Goal: Task Accomplishment & Management: Complete application form

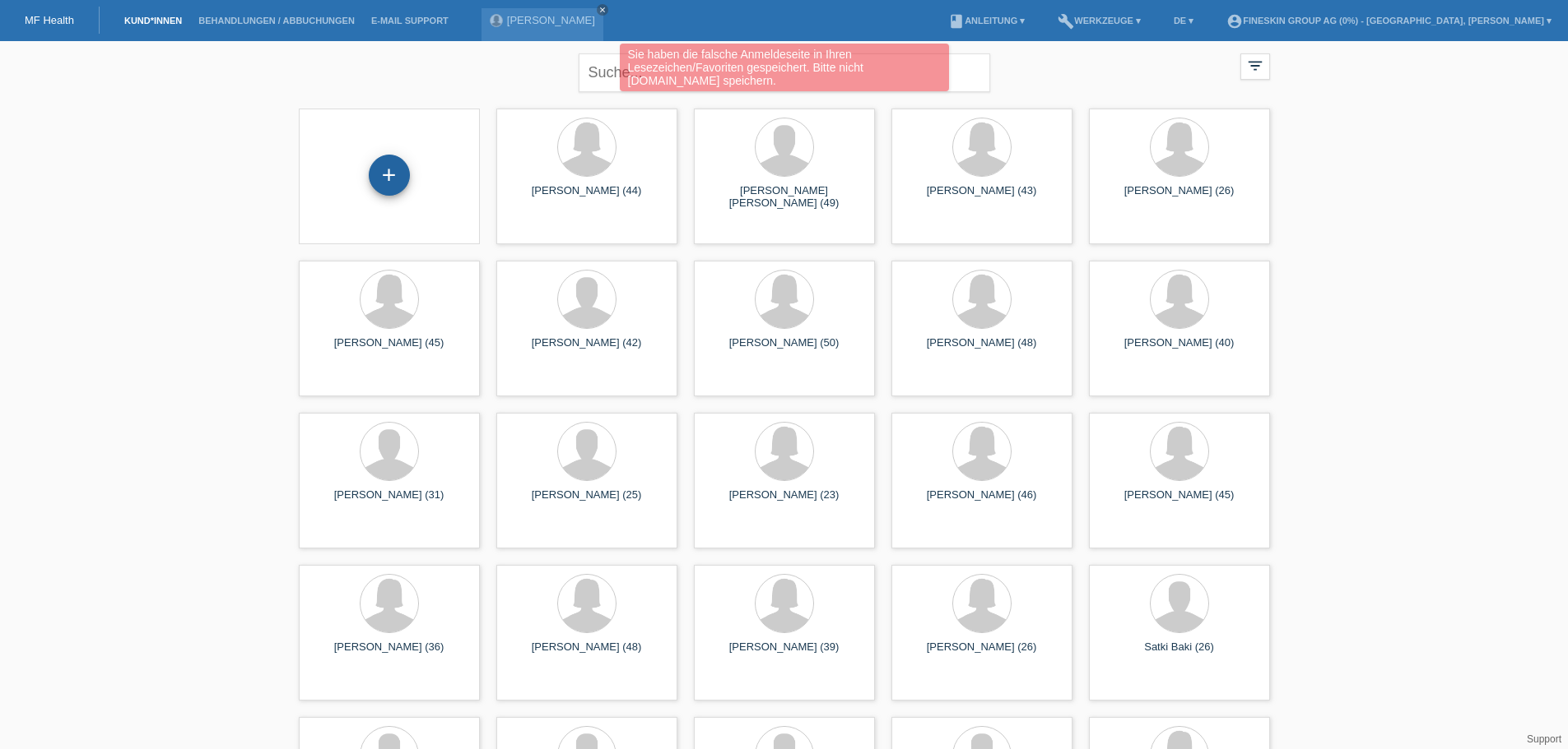
click at [397, 178] on div "+" at bounding box center [389, 175] width 42 height 42
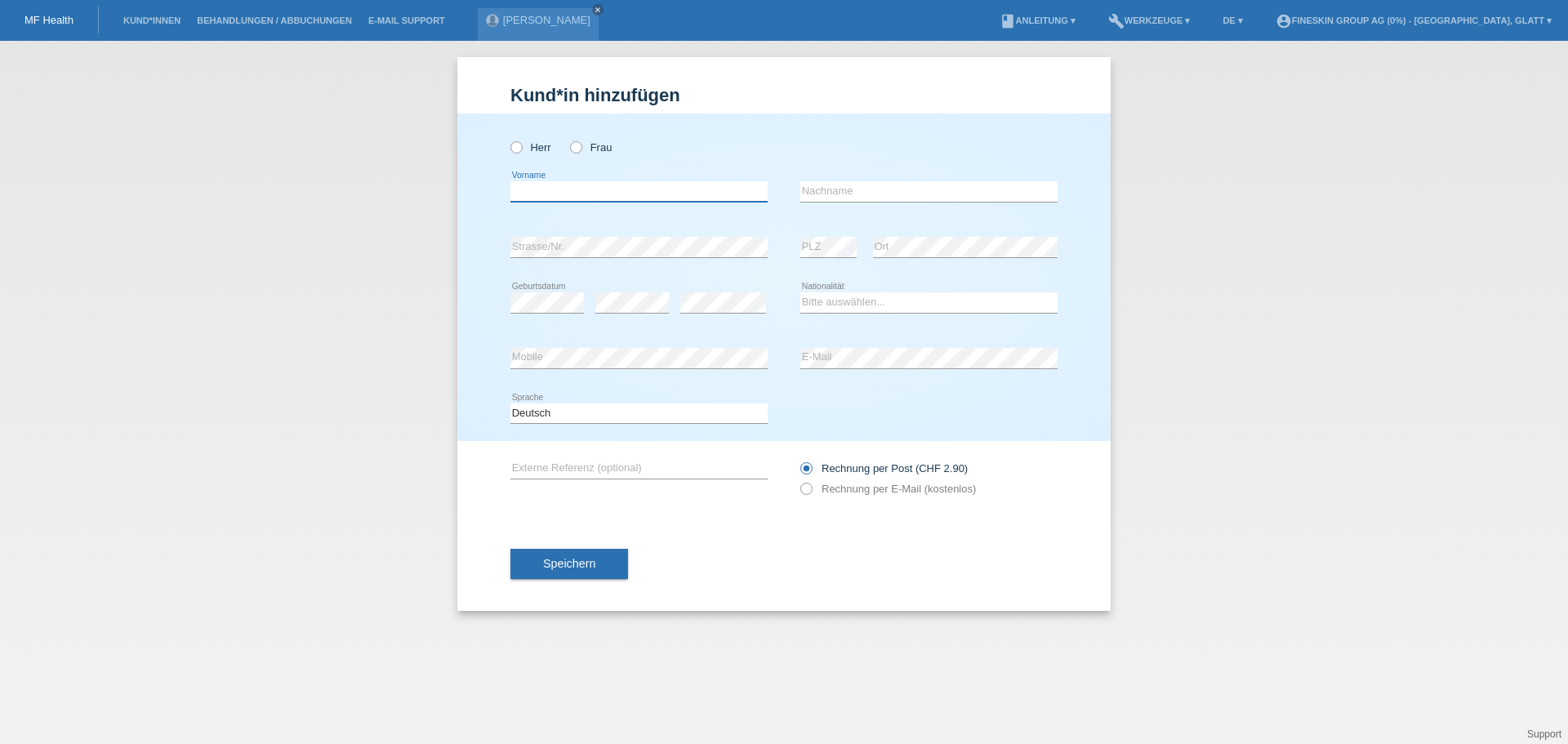
click at [584, 199] on input "text" at bounding box center [639, 192] width 258 height 20
paste input "Sayane"
type input "Sayane"
click at [568, 139] on icon at bounding box center [568, 139] width 0 height 0
click at [580, 144] on input "Frau" at bounding box center [576, 147] width 11 height 11
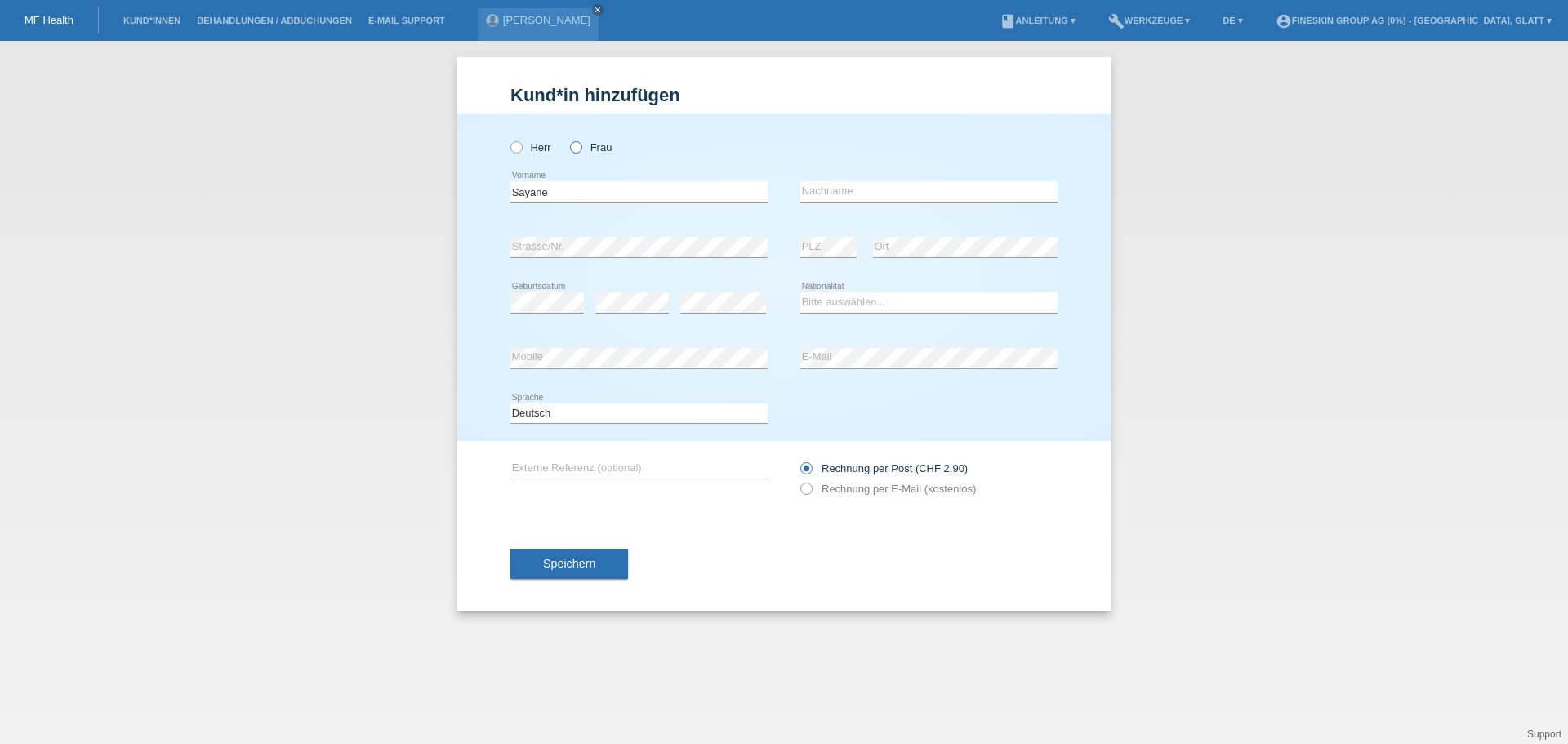
radio input "true"
click at [833, 185] on input "text" at bounding box center [929, 192] width 258 height 20
paste input "Gusmão"
type input "Gusmão"
click at [834, 310] on select "Bitte auswählen... Schweiz Deutschland Liechtenstein Österreich ------------ Af…" at bounding box center [929, 302] width 258 height 19
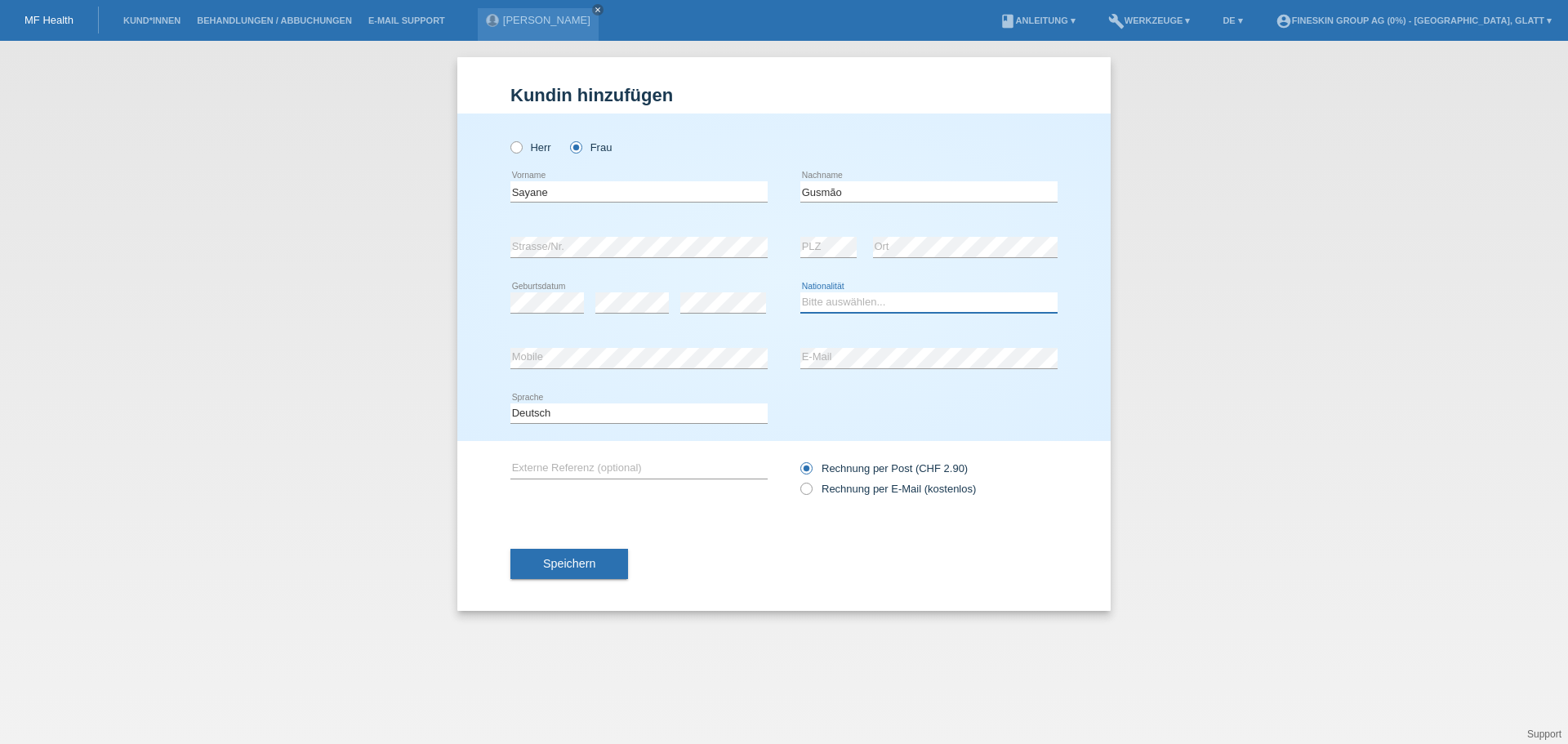
select select "CH"
click at [801, 293] on select "Bitte auswählen... Schweiz Deutschland Liechtenstein Österreich ------------ Af…" at bounding box center [929, 302] width 258 height 19
click at [602, 560] on button "Speichern" at bounding box center [569, 564] width 117 height 31
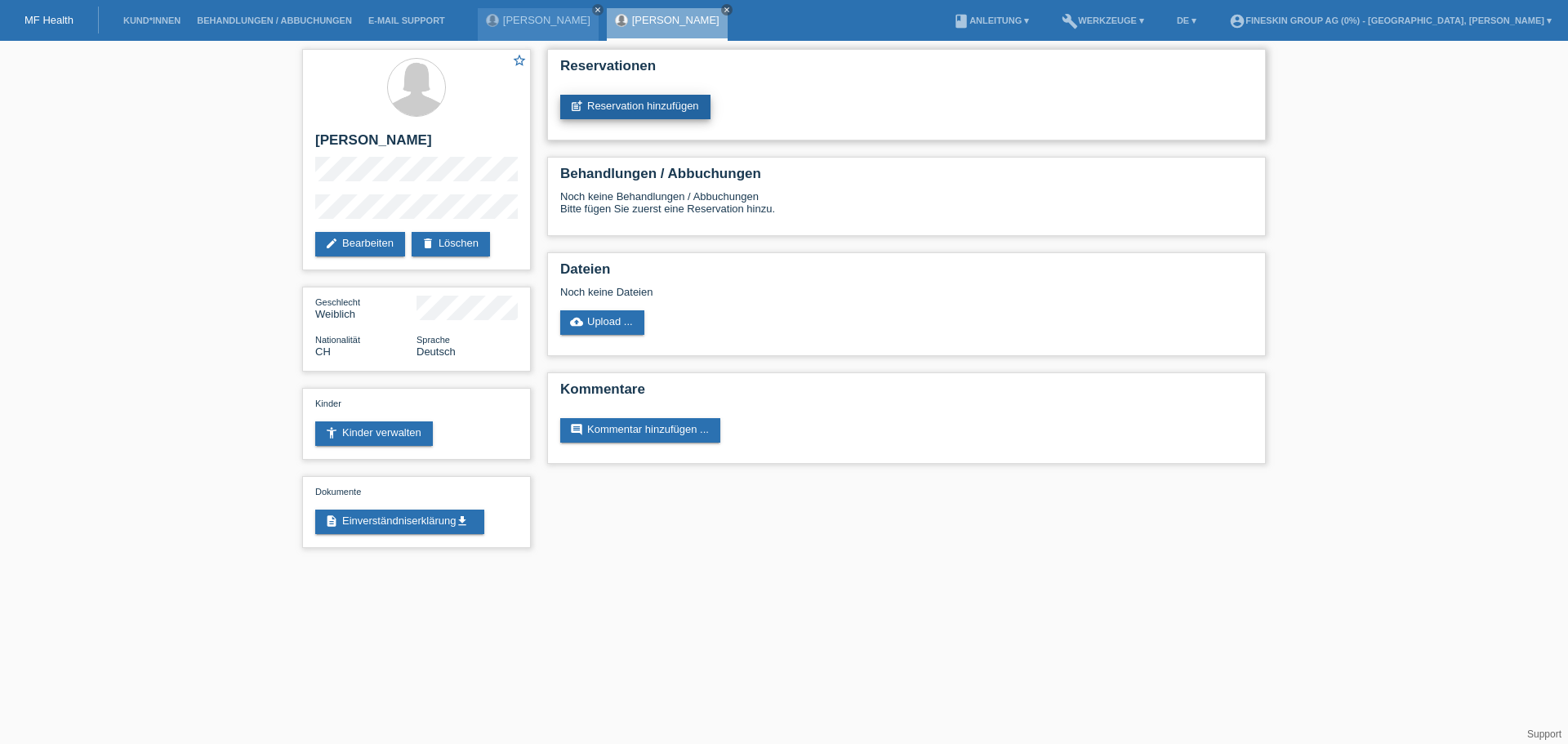
click at [631, 106] on link "post_add Reservation hinzufügen" at bounding box center [635, 106] width 150 height 25
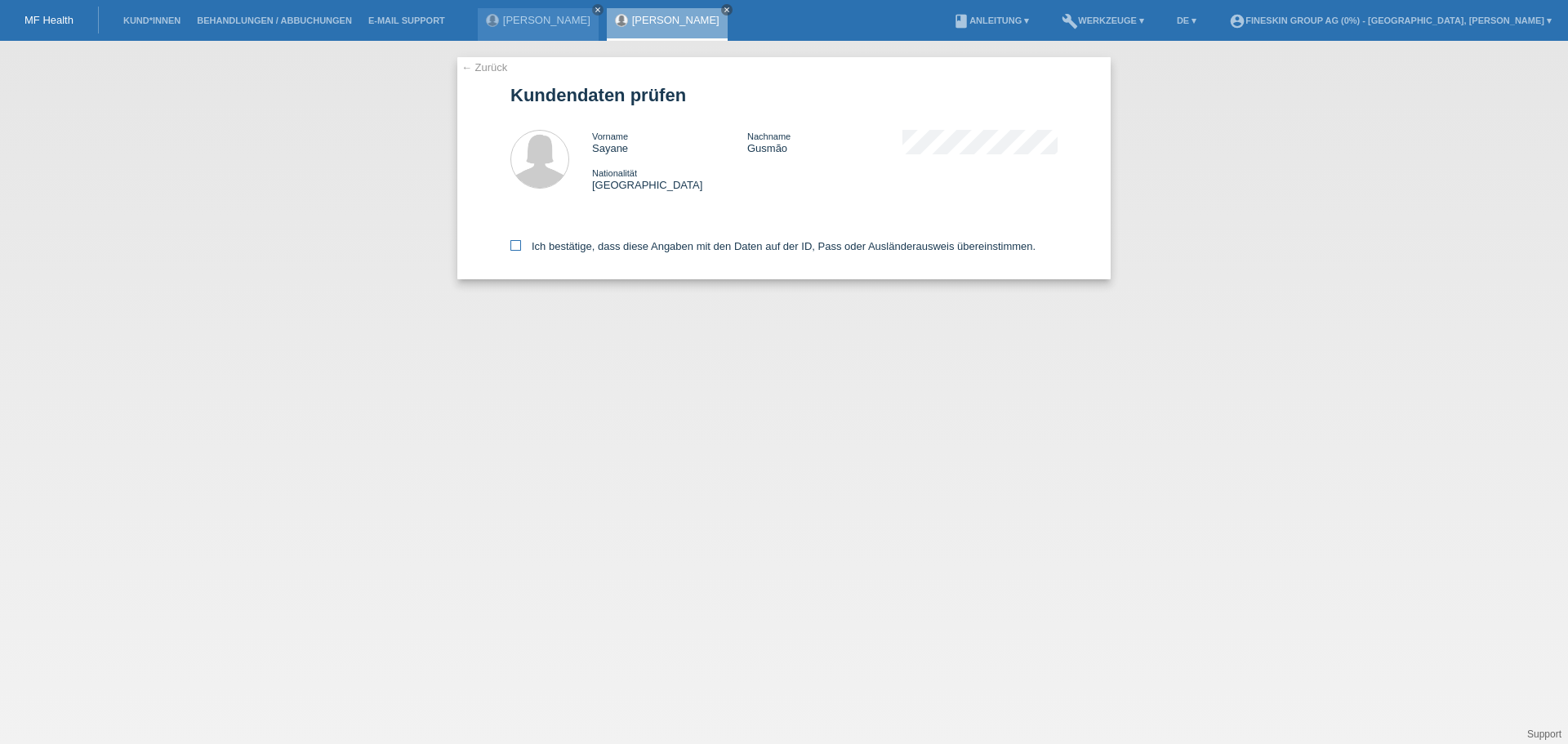
click at [653, 241] on label "Ich bestätige, dass diese Angaben mit den Daten auf der ID, Pass oder Ausländer…" at bounding box center [773, 246] width 525 height 12
click at [521, 241] on input "Ich bestätige, dass diese Angaben mit den Daten auf der ID, Pass oder Ausländer…" at bounding box center [516, 246] width 11 height 11
checkbox input "true"
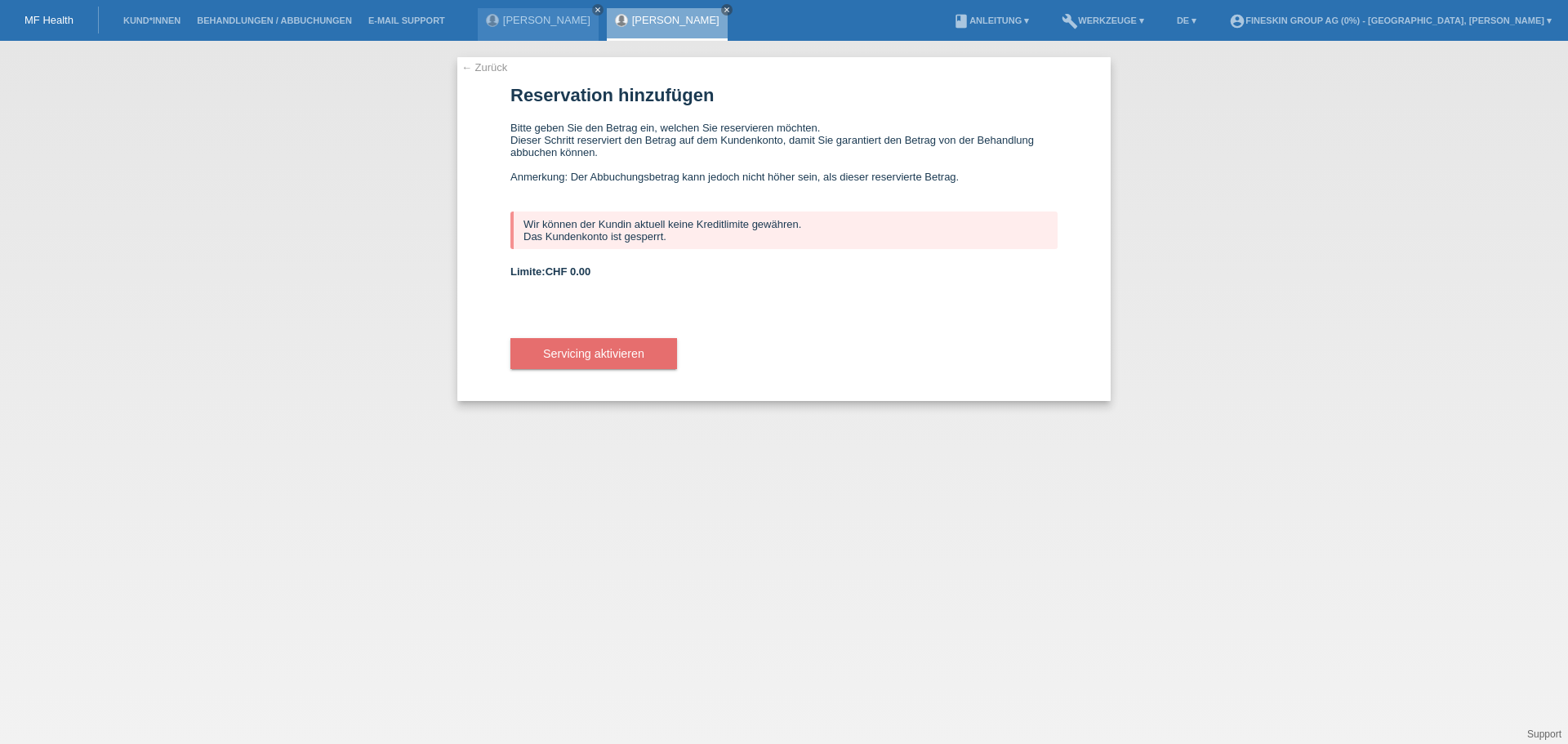
click at [643, 14] on link "[PERSON_NAME]" at bounding box center [675, 19] width 87 height 12
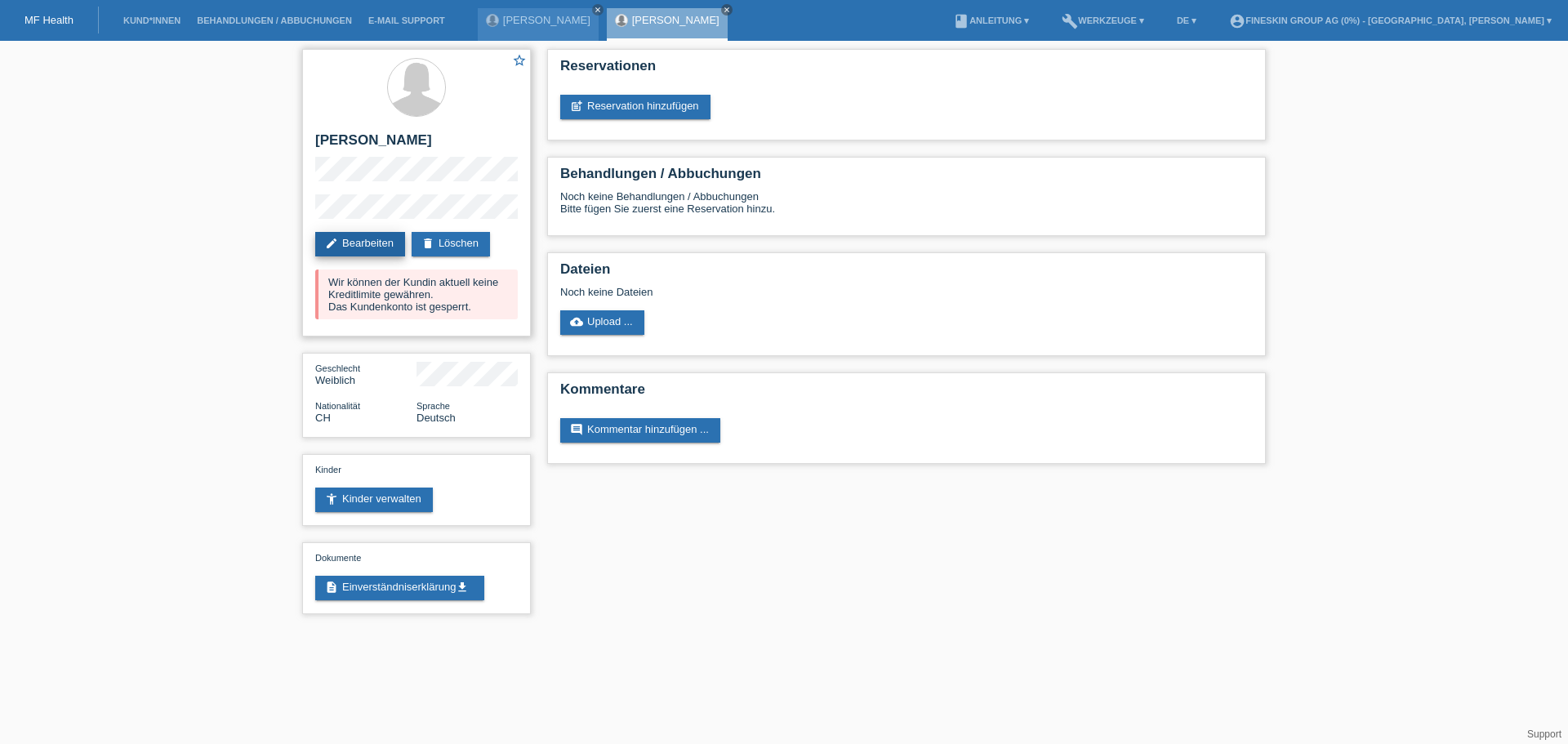
click at [379, 248] on link "edit Bearbeiten" at bounding box center [360, 244] width 90 height 25
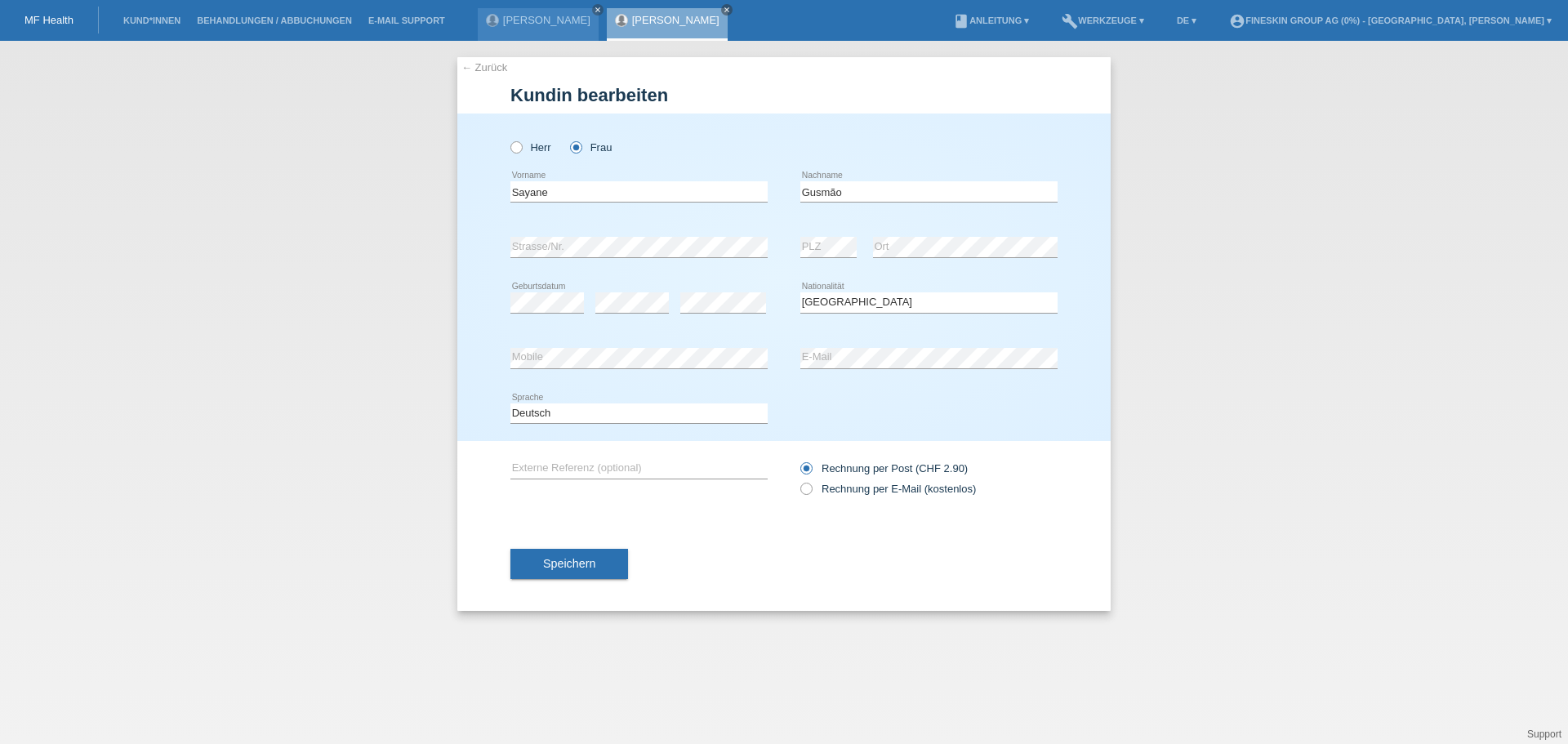
select select "CH"
click at [632, 18] on link "[PERSON_NAME]" at bounding box center [675, 19] width 87 height 12
